Goal: Check status: Check status

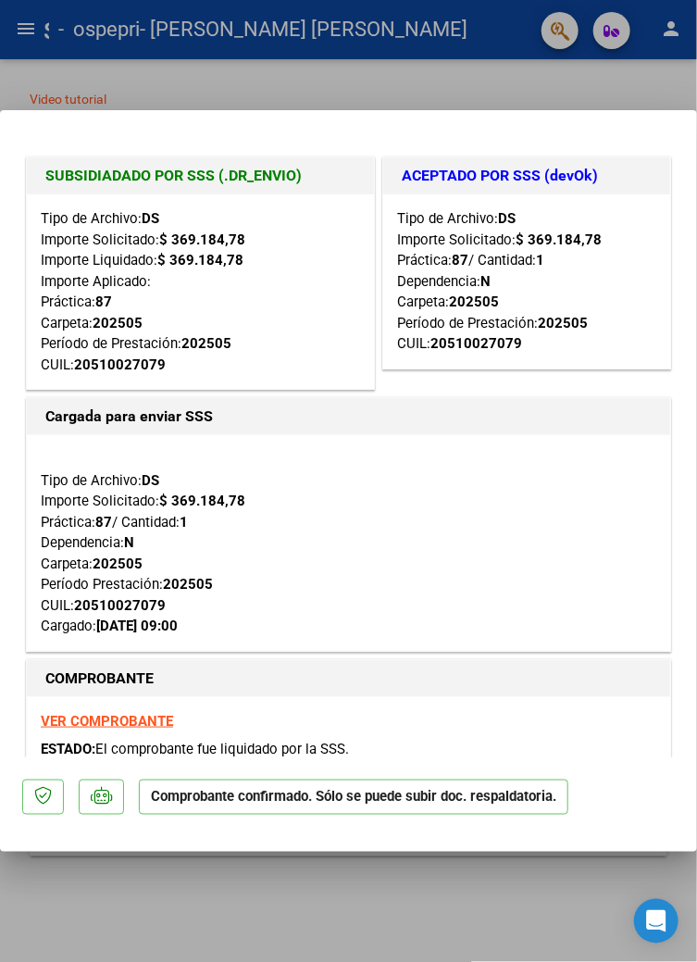
click at [511, 782] on div "VER COMPROBANTE ESTADO: El comprobante fue liquidado por la SSS." at bounding box center [349, 739] width 644 height 84
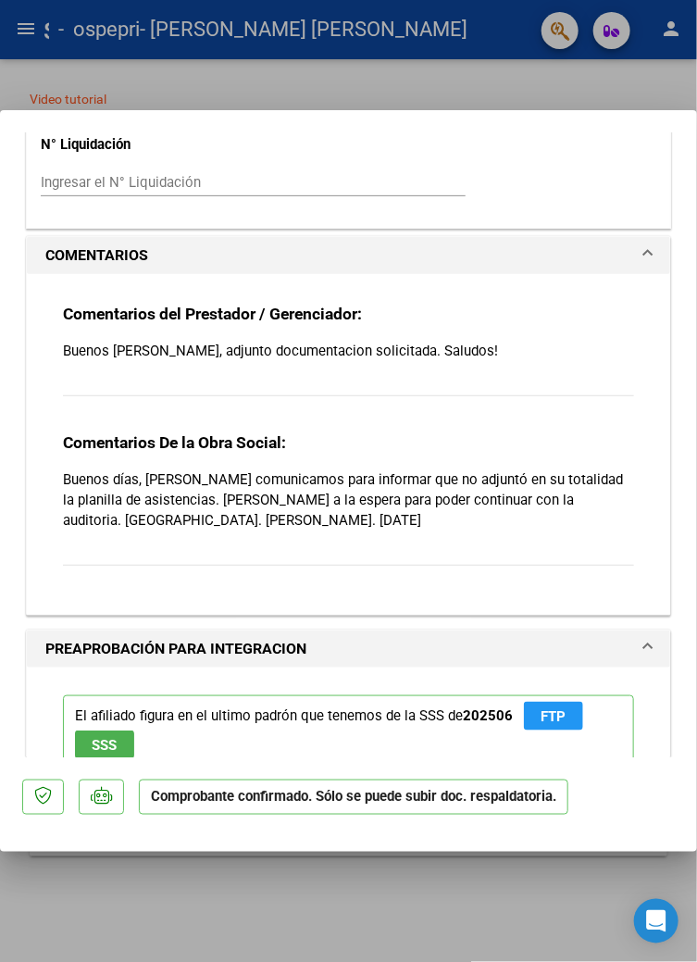
scroll to position [1877, 0]
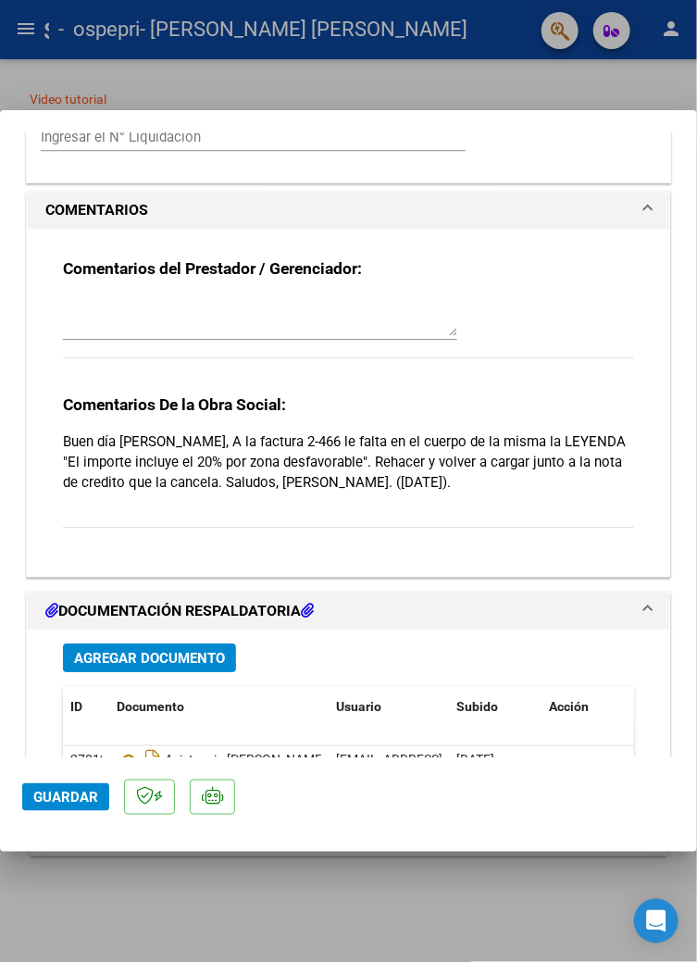
scroll to position [1356, 0]
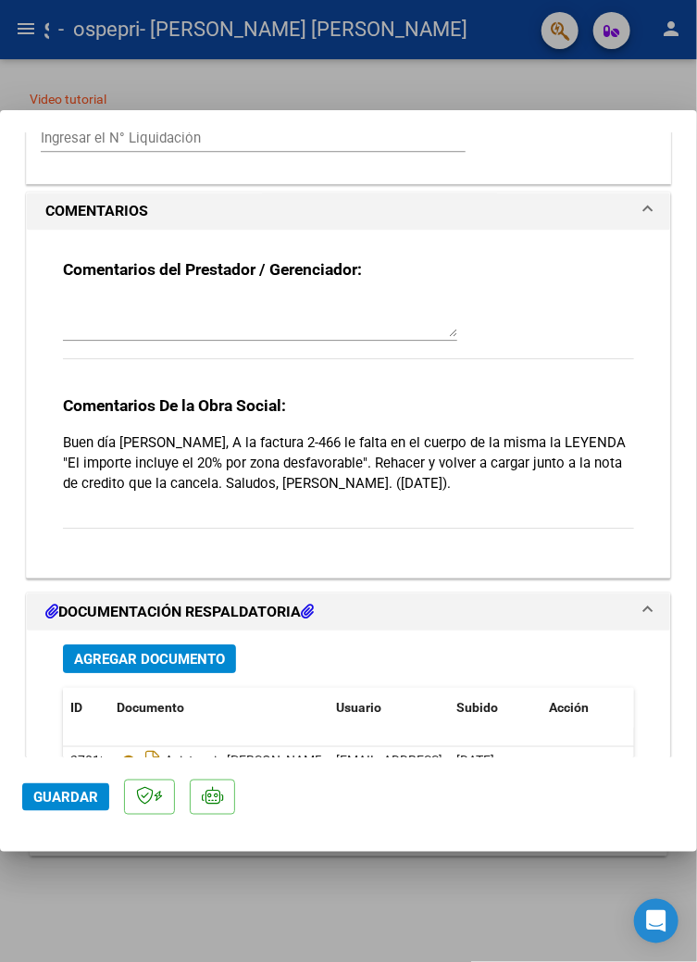
click at [229, 782] on span "Preliquidación" at bounding box center [182, 789] width 130 height 15
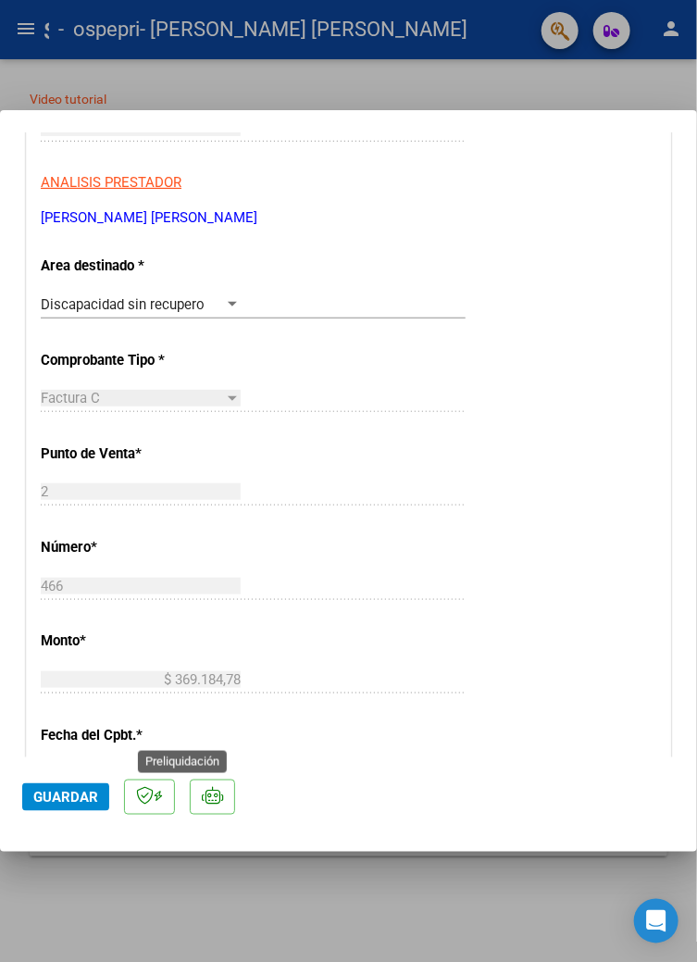
scroll to position [281, 0]
click at [220, 390] on div "Factura C" at bounding box center [132, 398] width 183 height 17
click at [216, 390] on div "Factura C" at bounding box center [132, 398] width 183 height 17
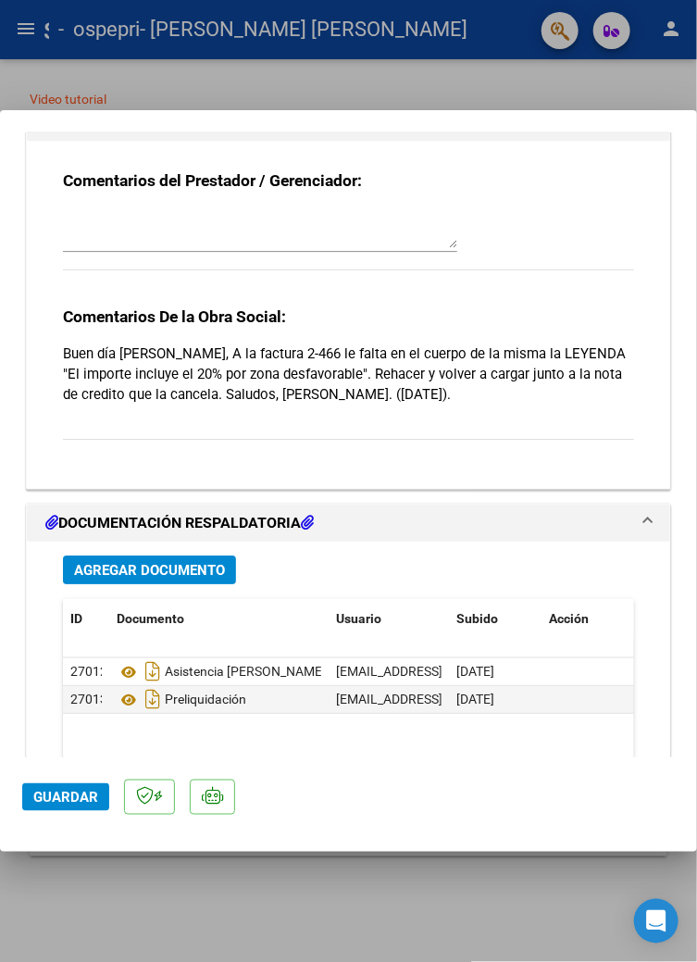
scroll to position [1466, 0]
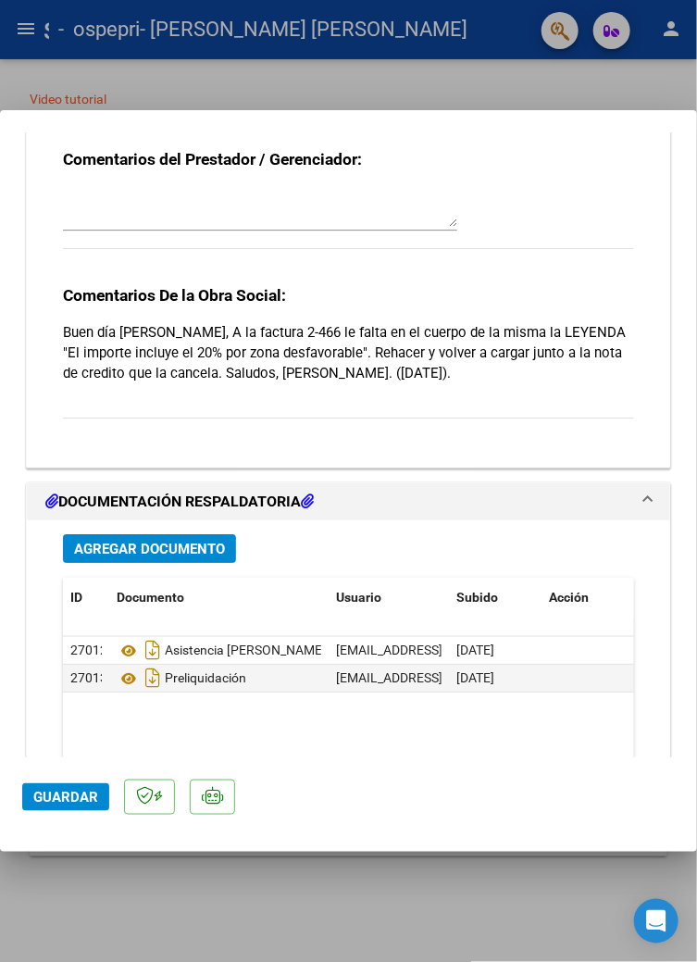
click at [308, 494] on icon at bounding box center [307, 501] width 13 height 15
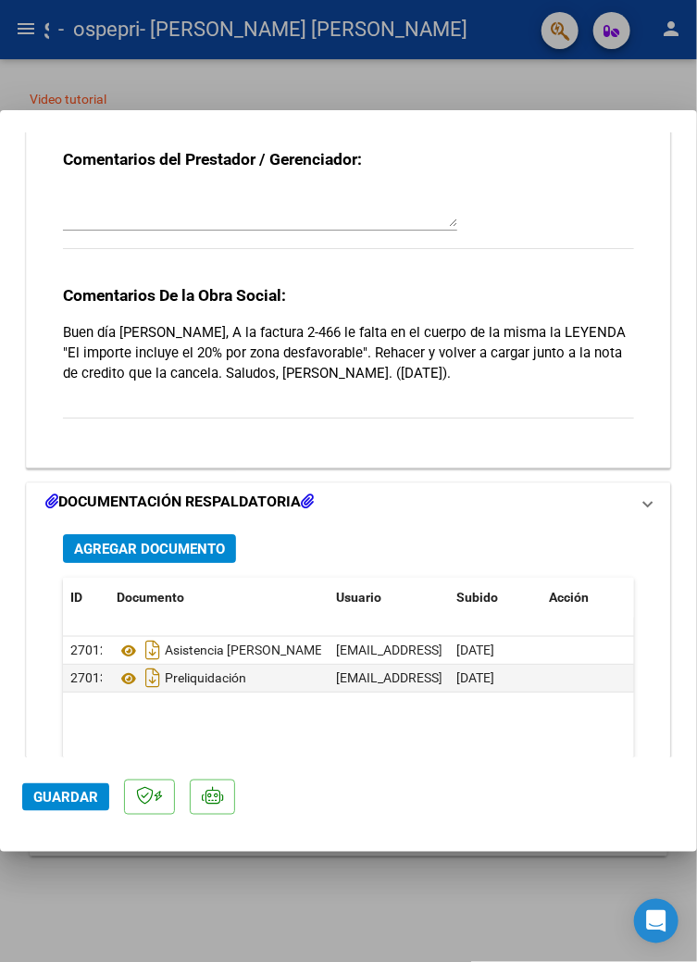
scroll to position [1163, 0]
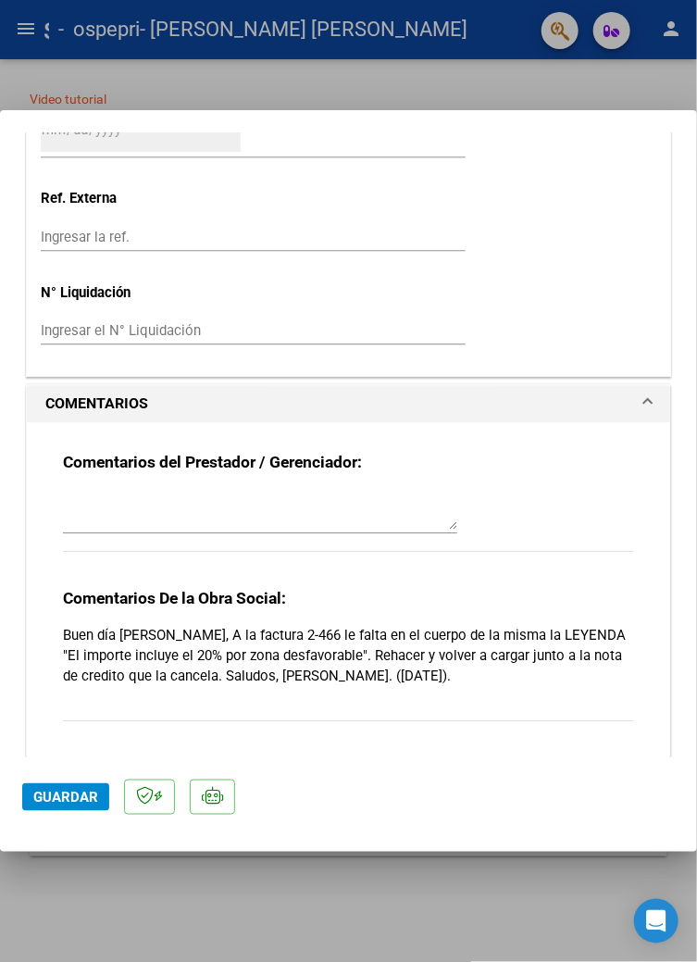
click at [329, 794] on mat-panel-title "DOCUMENTACIÓN RESPALDATORIA" at bounding box center [337, 805] width 584 height 22
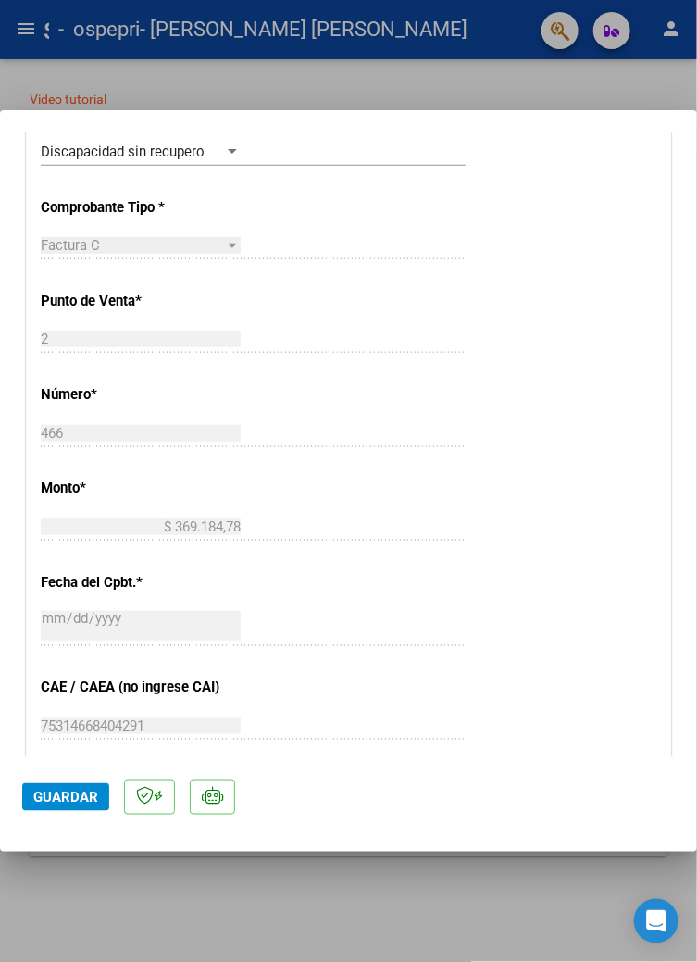
scroll to position [0, 0]
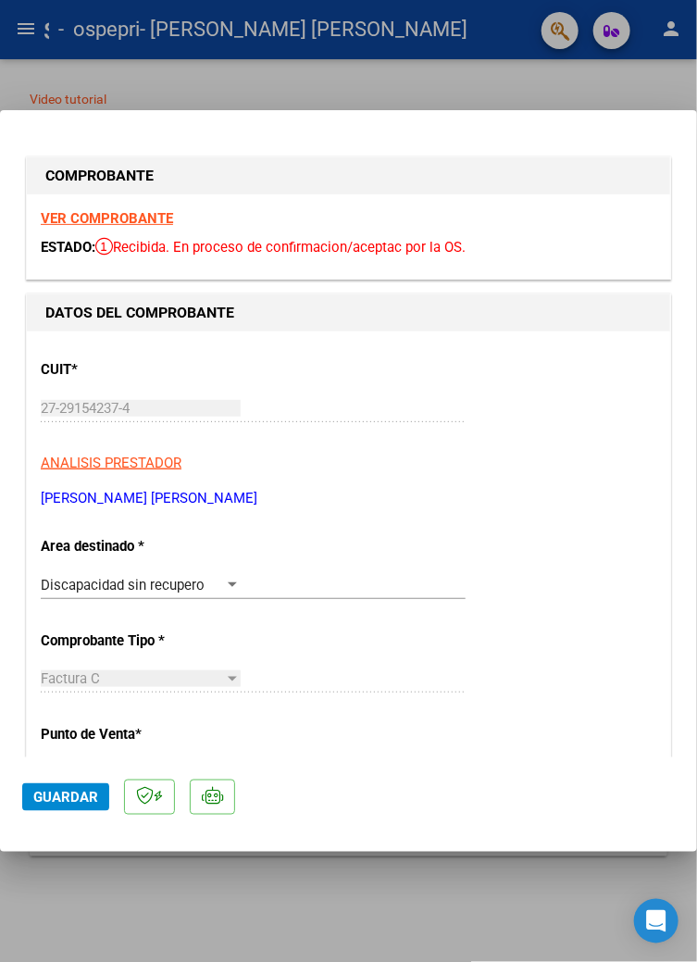
click at [115, 210] on strong "VER COMPROBANTE" at bounding box center [107, 218] width 132 height 17
click at [83, 210] on strong "VER COMPROBANTE" at bounding box center [107, 218] width 132 height 17
click at [114, 210] on strong "VER COMPROBANTE" at bounding box center [107, 218] width 132 height 17
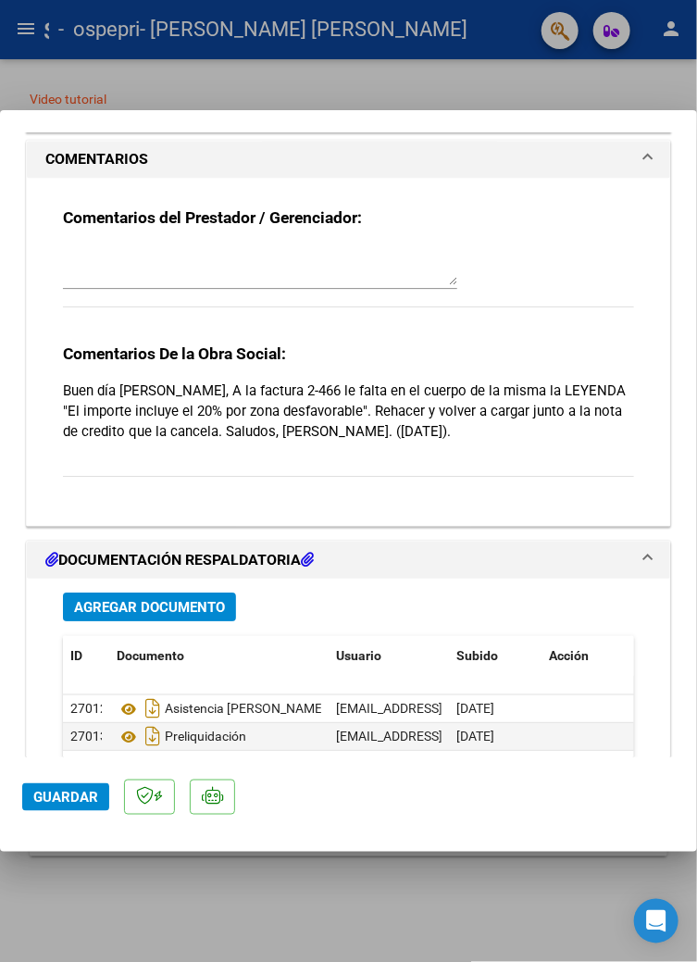
scroll to position [1405, 0]
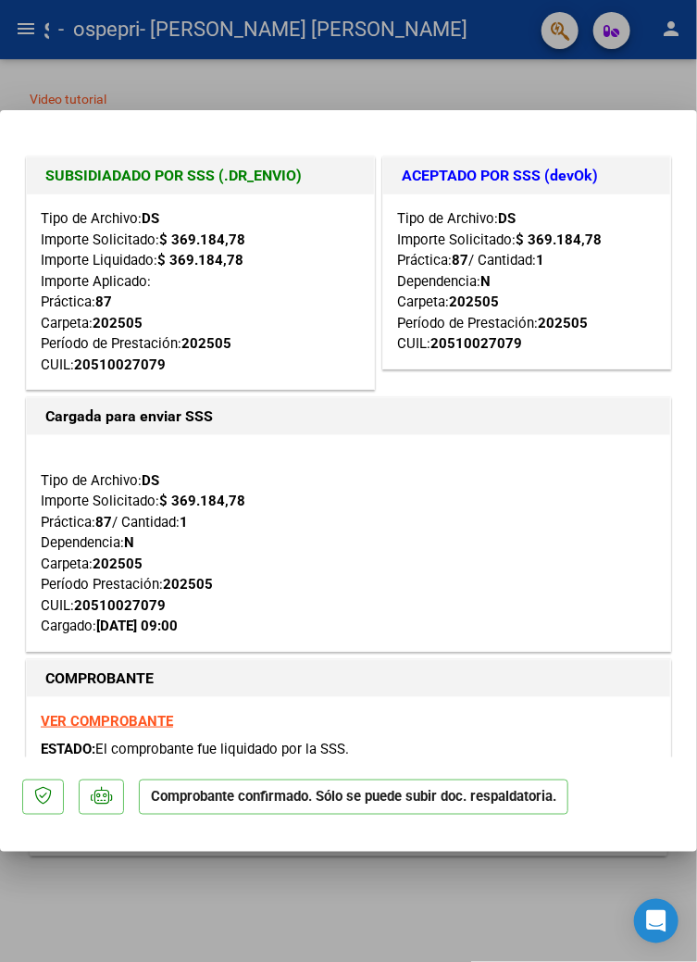
click at [10, 558] on mat-dialog-content "SUBSIDIADADO POR SSS (.DR_ENVIO) Tipo de Archivo: DS Importe Solicitado: $ 369.…" at bounding box center [348, 444] width 697 height 625
